Goal: Task Accomplishment & Management: Manage account settings

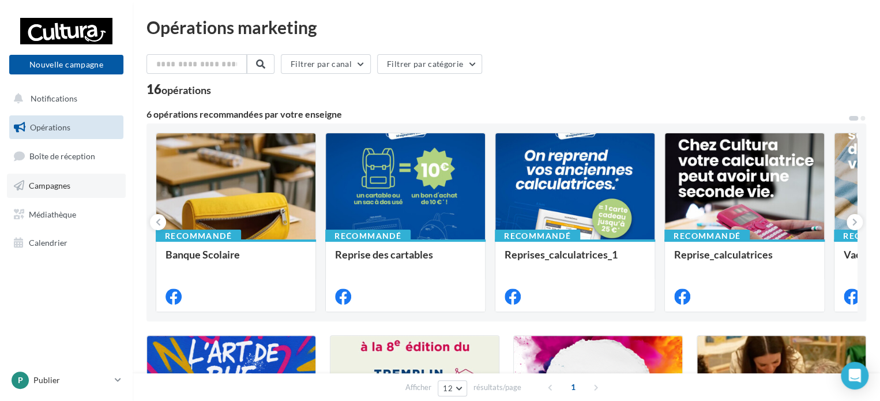
click at [52, 183] on span "Campagnes" at bounding box center [50, 186] width 42 height 10
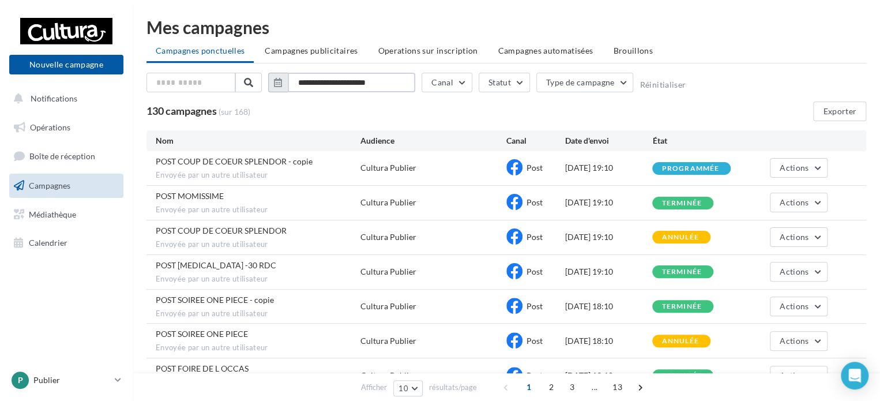
click at [338, 79] on input "**********" at bounding box center [351, 83] width 127 height 20
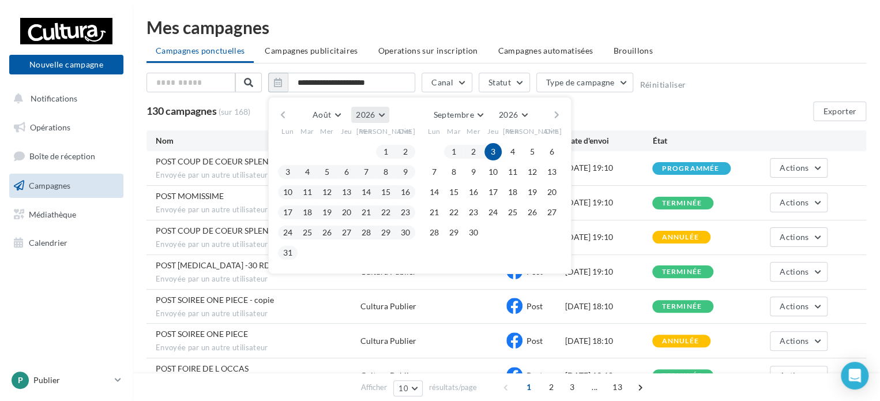
click at [359, 112] on span "2026" at bounding box center [365, 115] width 19 height 10
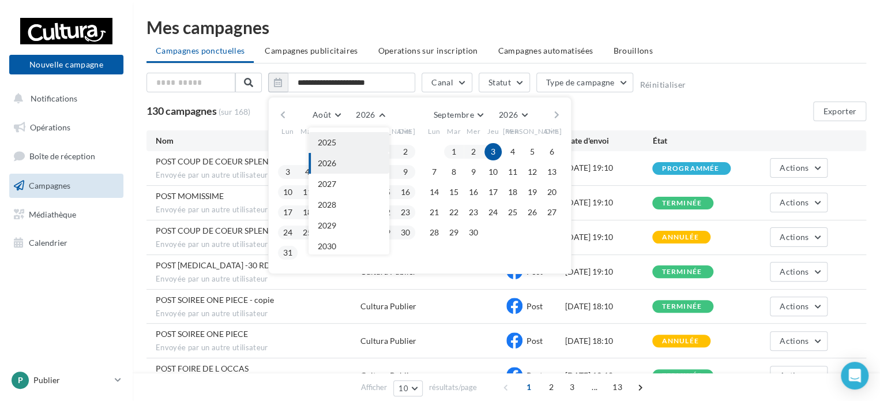
click at [351, 142] on button "2025" at bounding box center [349, 142] width 81 height 21
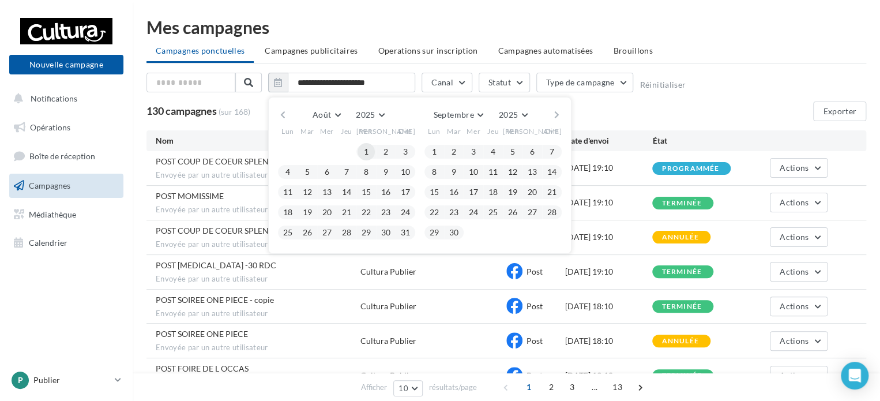
click at [365, 152] on button "1" at bounding box center [366, 151] width 17 height 17
click at [403, 234] on button "31" at bounding box center [405, 232] width 17 height 17
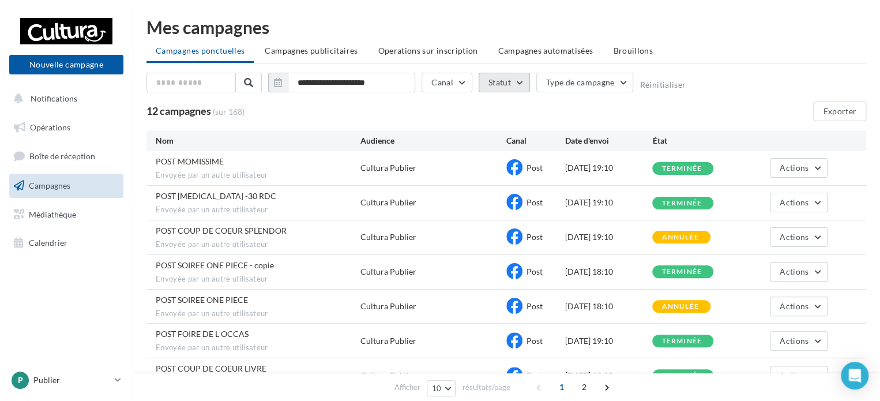
click at [501, 82] on button "Statut" at bounding box center [504, 83] width 51 height 20
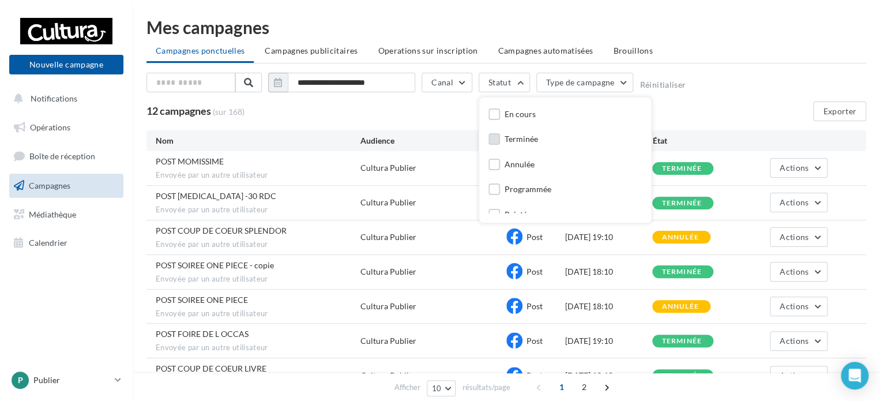
click at [506, 140] on div "Terminée" at bounding box center [521, 139] width 33 height 12
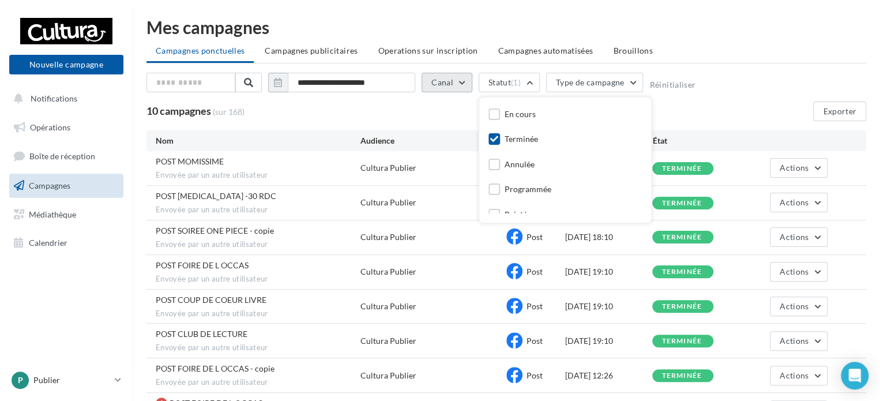
click at [438, 76] on button "Canal" at bounding box center [447, 83] width 51 height 20
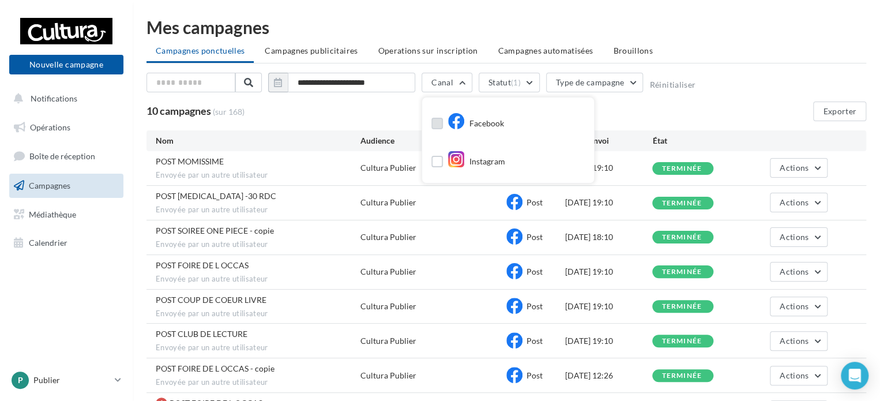
click at [457, 123] on icon at bounding box center [456, 120] width 17 height 17
click at [755, 106] on div "10 campagnes (sur 168) Exporter" at bounding box center [507, 112] width 720 height 20
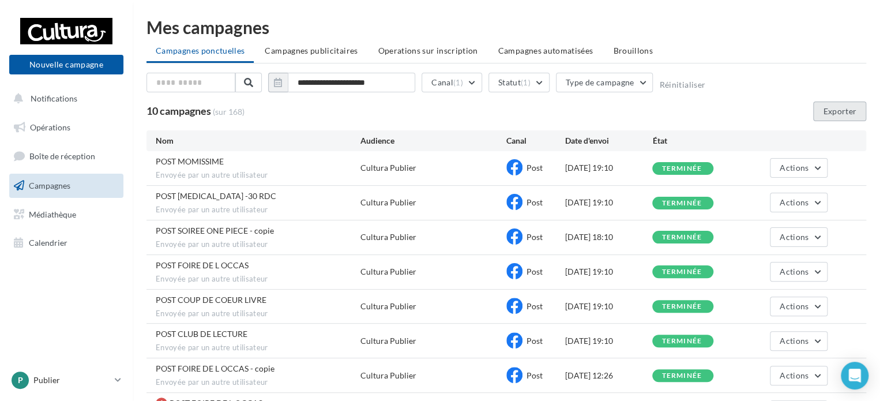
click at [840, 111] on button "Exporter" at bounding box center [839, 112] width 53 height 20
click at [396, 82] on input "**********" at bounding box center [351, 83] width 127 height 20
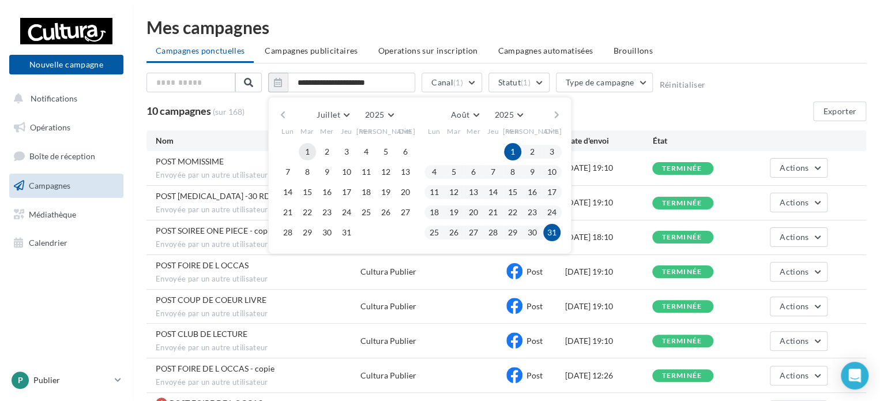
click at [304, 153] on button "1" at bounding box center [307, 151] width 17 height 17
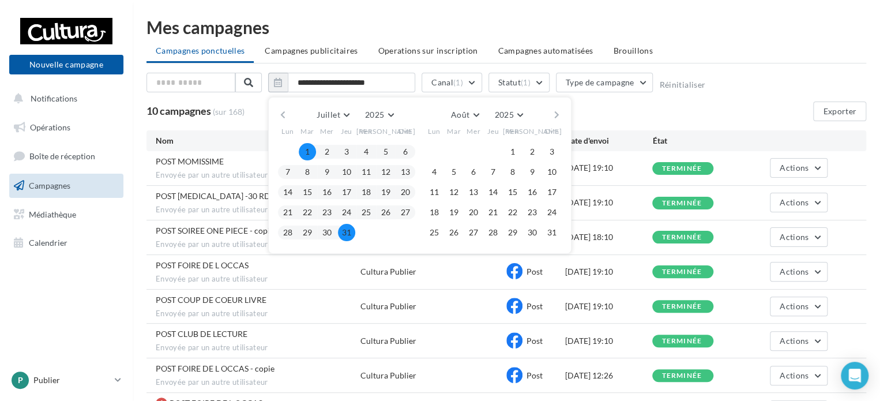
click at [340, 231] on button "31" at bounding box center [346, 232] width 17 height 17
type input "**********"
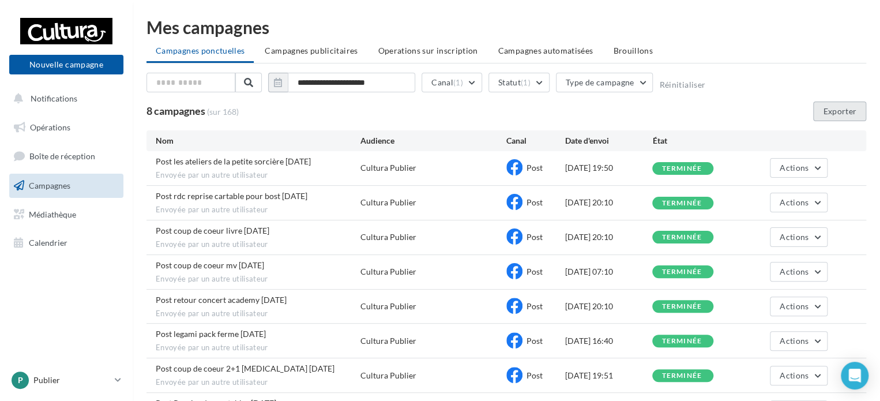
click at [835, 112] on button "Exporter" at bounding box center [839, 112] width 53 height 20
click at [312, 51] on span "Campagnes publicitaires" at bounding box center [311, 51] width 93 height 10
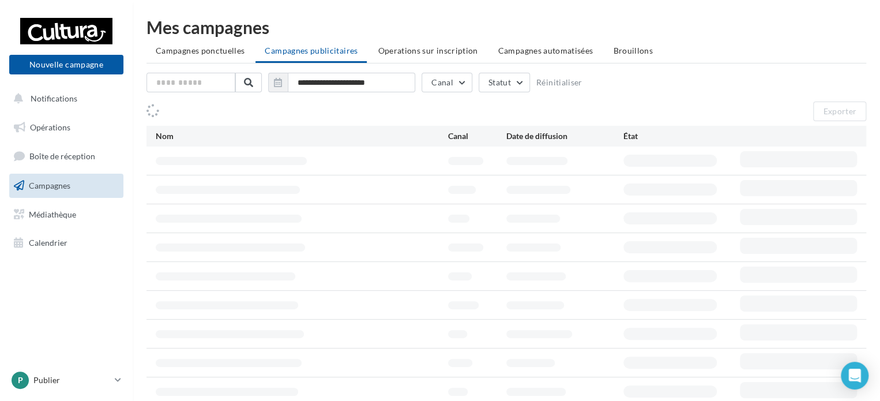
click at [312, 51] on ul "Campagnes ponctuelles Campagnes publicitaires Operations sur inscription Campag…" at bounding box center [507, 51] width 720 height 23
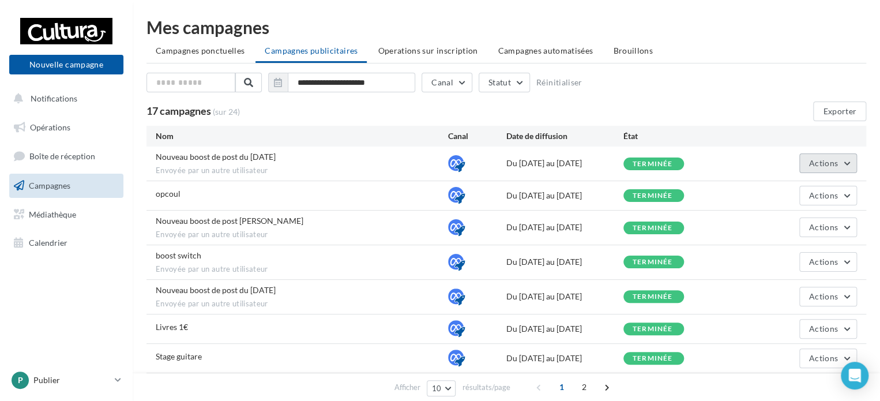
click at [818, 167] on span "Actions" at bounding box center [823, 163] width 29 height 10
click at [815, 186] on button "Voir les résultats" at bounding box center [799, 190] width 115 height 30
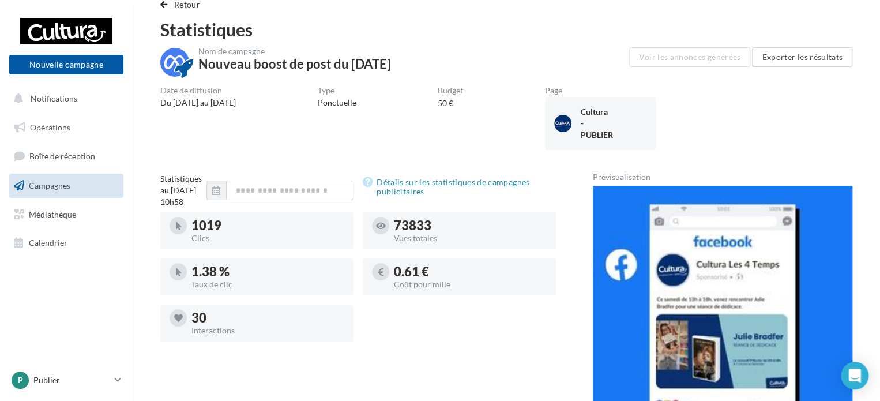
scroll to position [58, 0]
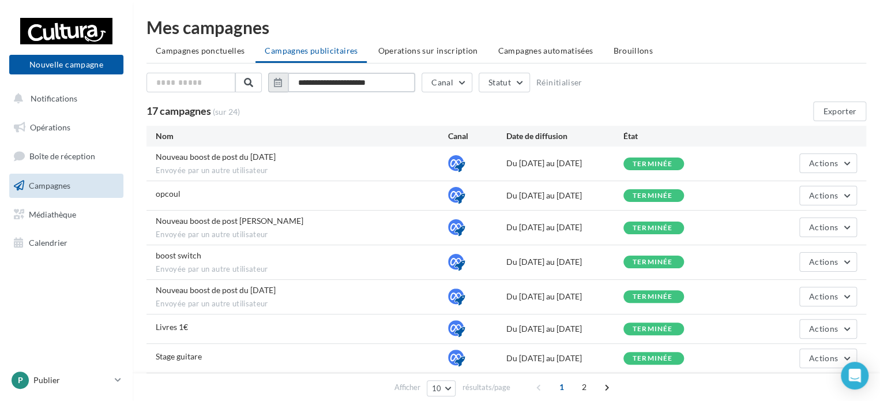
click at [378, 82] on input "**********" at bounding box center [351, 83] width 127 height 20
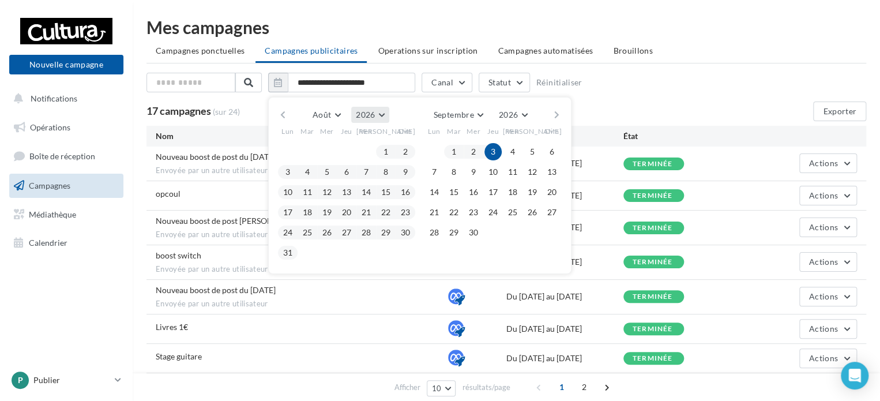
click at [371, 115] on span "2026" at bounding box center [365, 115] width 19 height 10
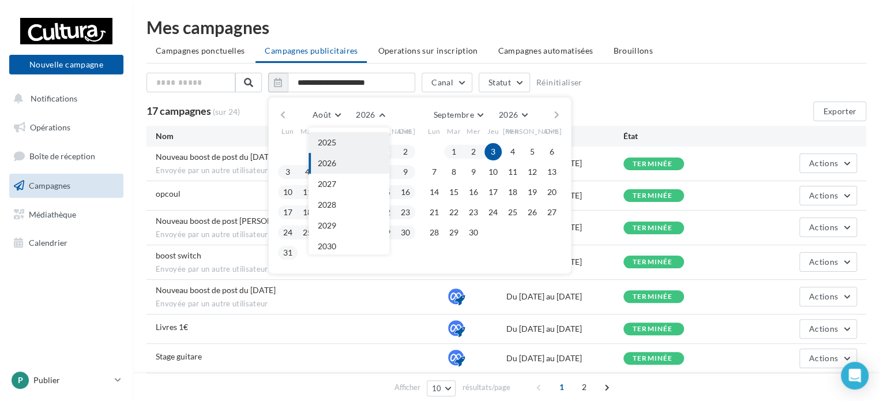
click at [354, 140] on button "2025" at bounding box center [349, 142] width 81 height 21
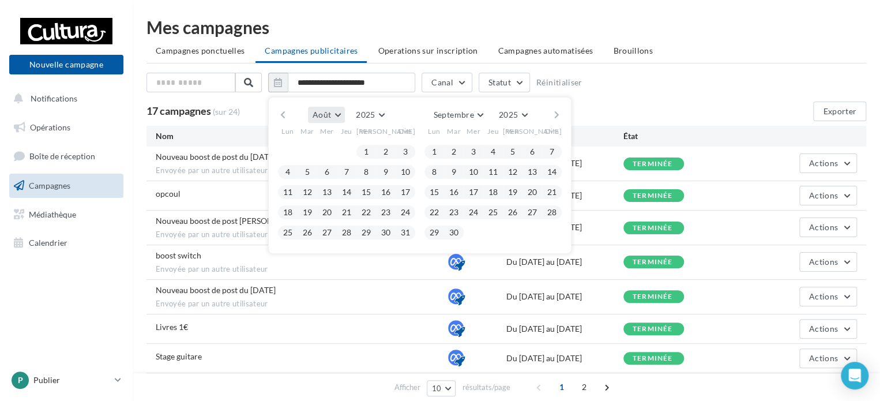
click at [339, 108] on button "Août" at bounding box center [326, 115] width 37 height 16
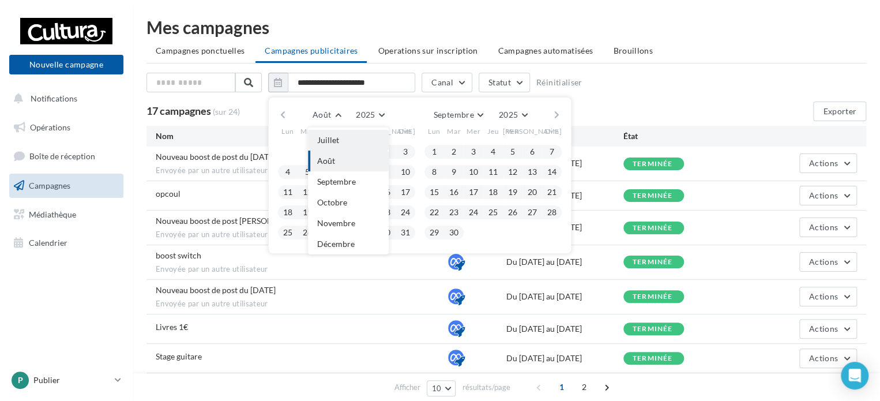
click at [332, 141] on span "Juillet" at bounding box center [328, 140] width 22 height 10
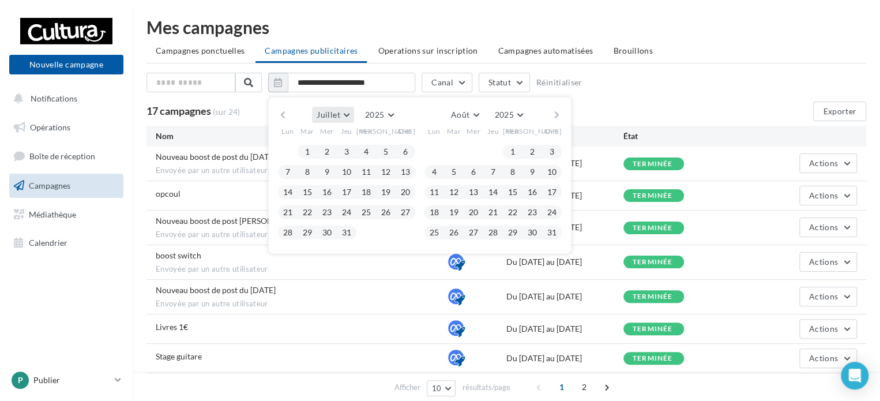
click at [330, 112] on span "Juillet" at bounding box center [328, 115] width 23 height 10
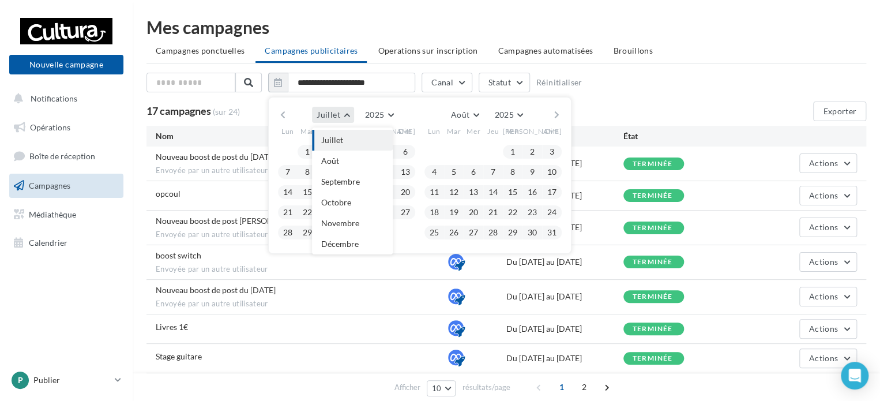
scroll to position [104, 0]
click at [331, 133] on span "Juin" at bounding box center [328, 138] width 15 height 10
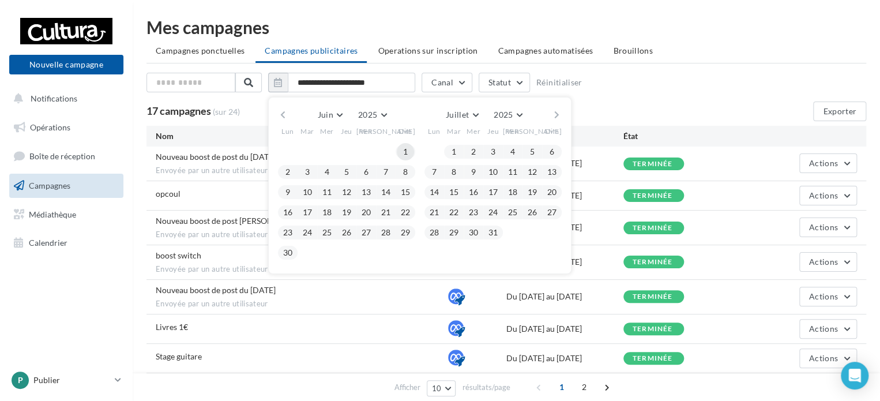
click at [406, 151] on button "1" at bounding box center [405, 151] width 17 height 17
click at [294, 249] on button "30" at bounding box center [287, 252] width 17 height 17
type input "**********"
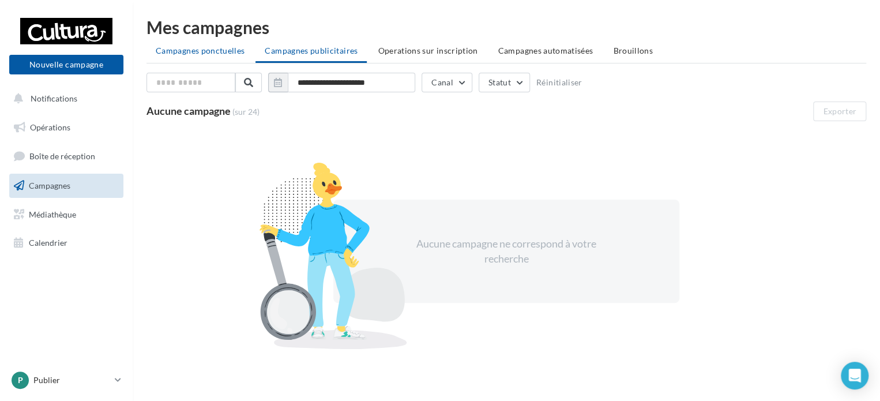
click at [247, 48] on li "Campagnes ponctuelles" at bounding box center [200, 50] width 107 height 21
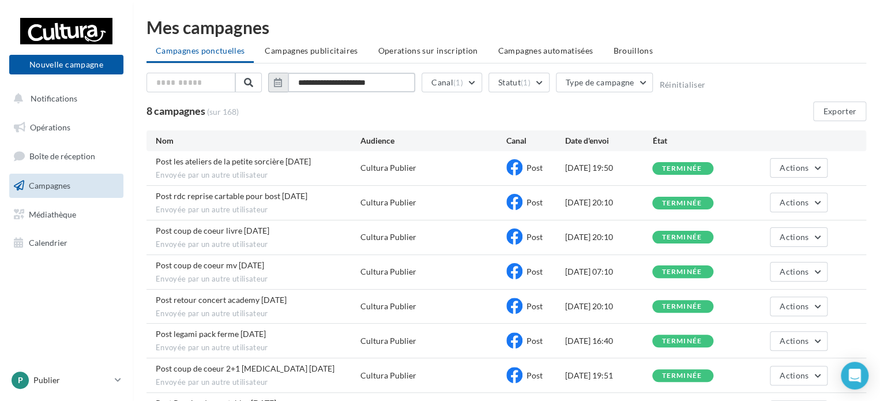
click at [389, 80] on input "**********" at bounding box center [351, 83] width 127 height 20
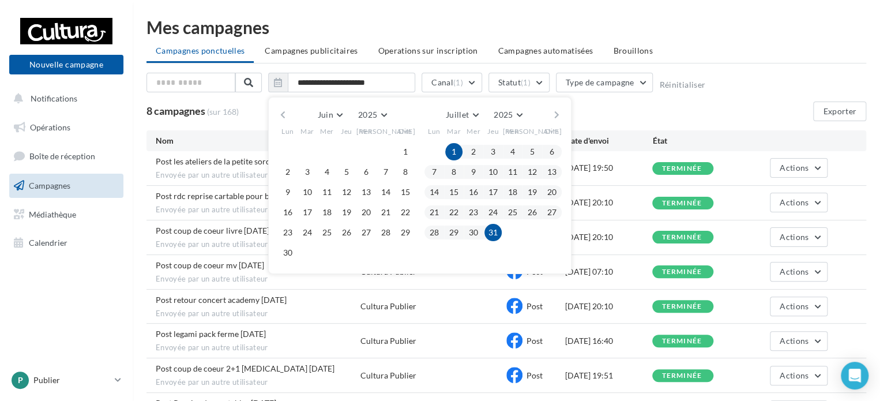
click at [636, 115] on div "8 campagnes (sur 168) Exporter" at bounding box center [507, 112] width 720 height 20
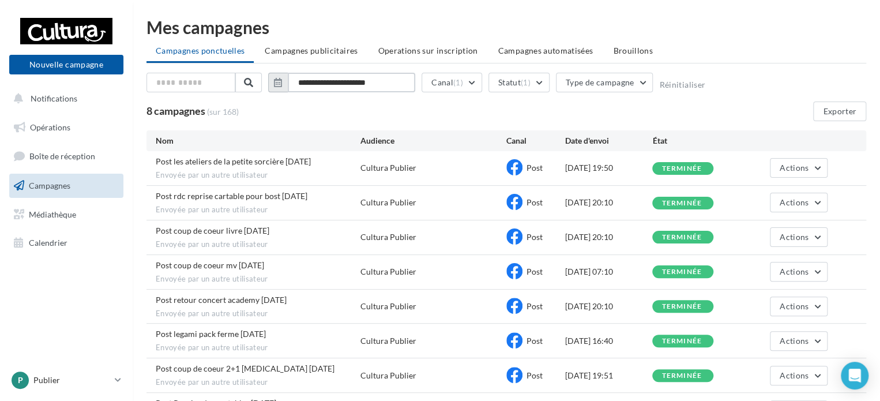
click at [397, 85] on input "**********" at bounding box center [351, 83] width 127 height 20
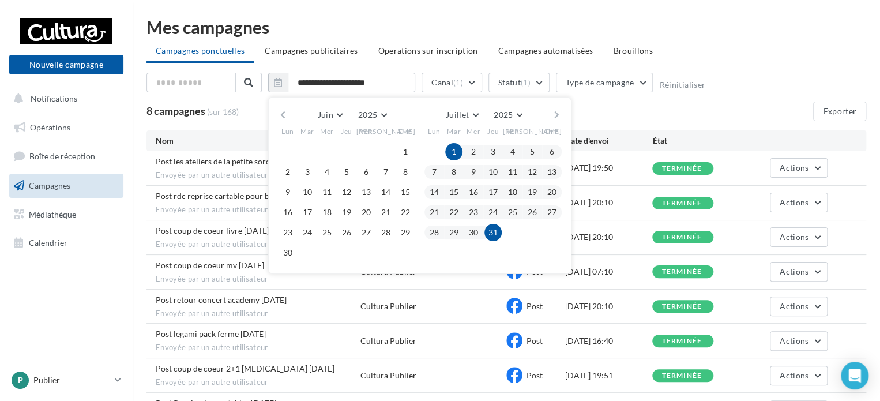
click at [456, 149] on button "1" at bounding box center [453, 151] width 17 height 17
click at [558, 110] on button "button" at bounding box center [557, 115] width 10 height 16
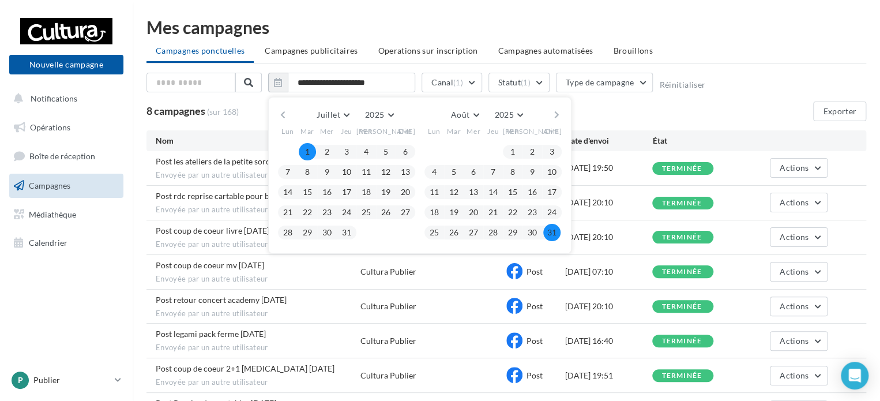
click at [550, 224] on button "31" at bounding box center [551, 232] width 17 height 17
type input "**********"
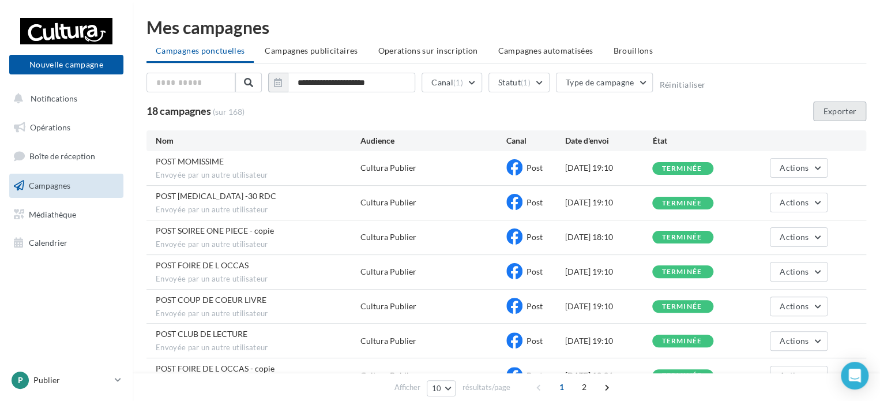
click at [847, 110] on button "Exporter" at bounding box center [839, 112] width 53 height 20
